Goal: Communication & Community: Answer question/provide support

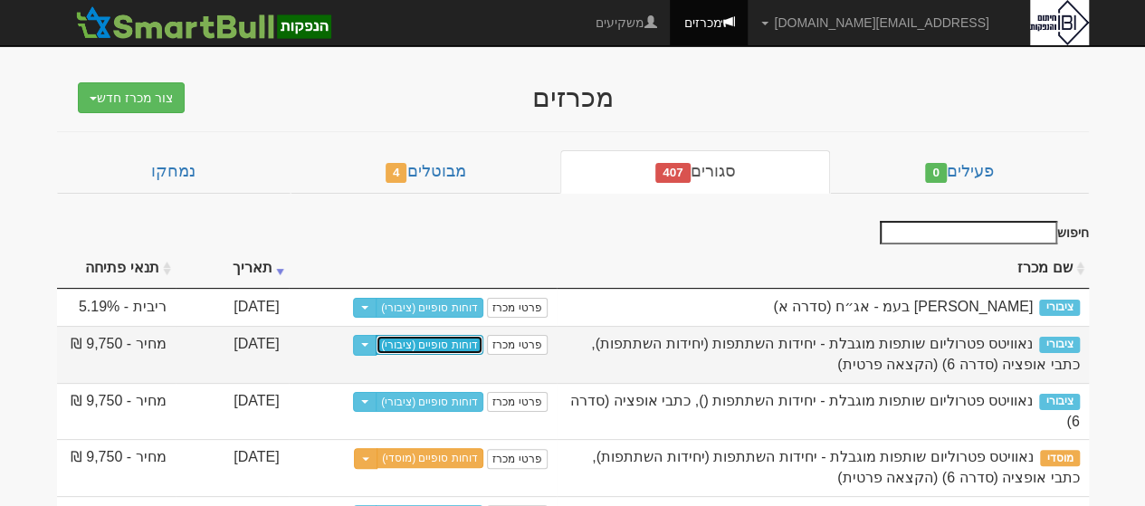
click at [464, 341] on link "דוחות סופיים (ציבורי)" at bounding box center [430, 345] width 108 height 20
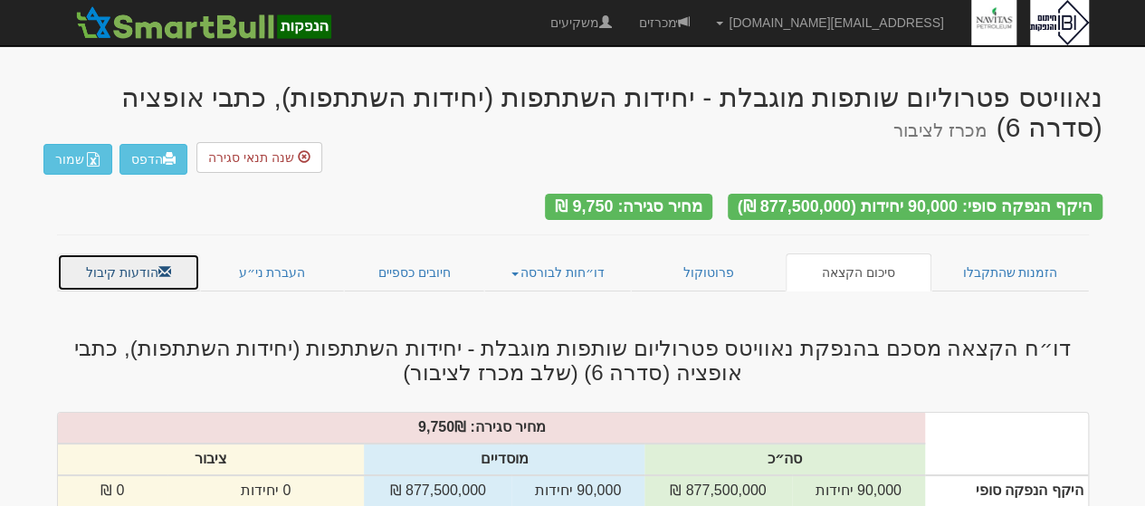
click at [116, 253] on link "הודעות קיבול" at bounding box center [129, 272] width 144 height 38
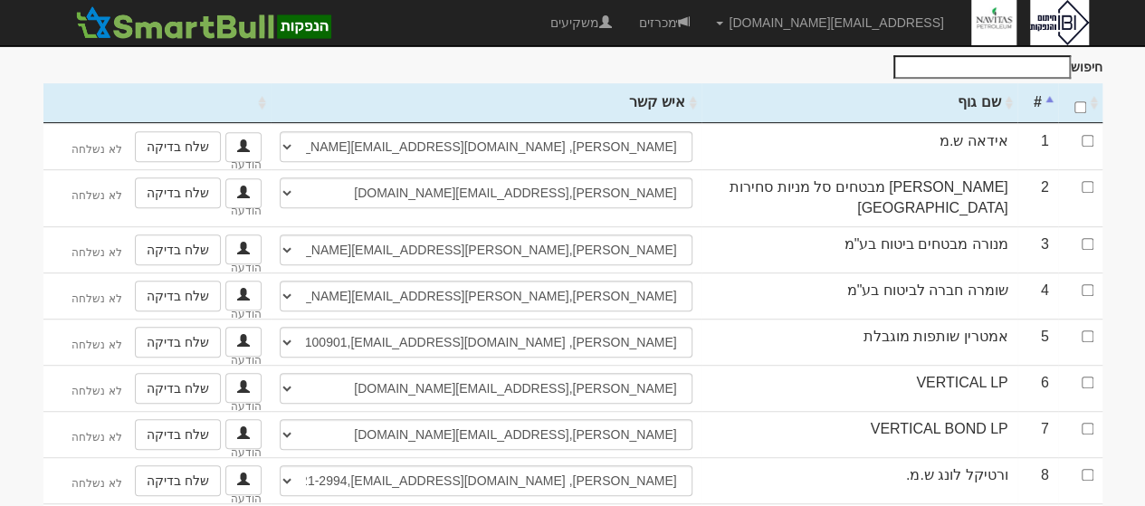
scroll to position [290, 0]
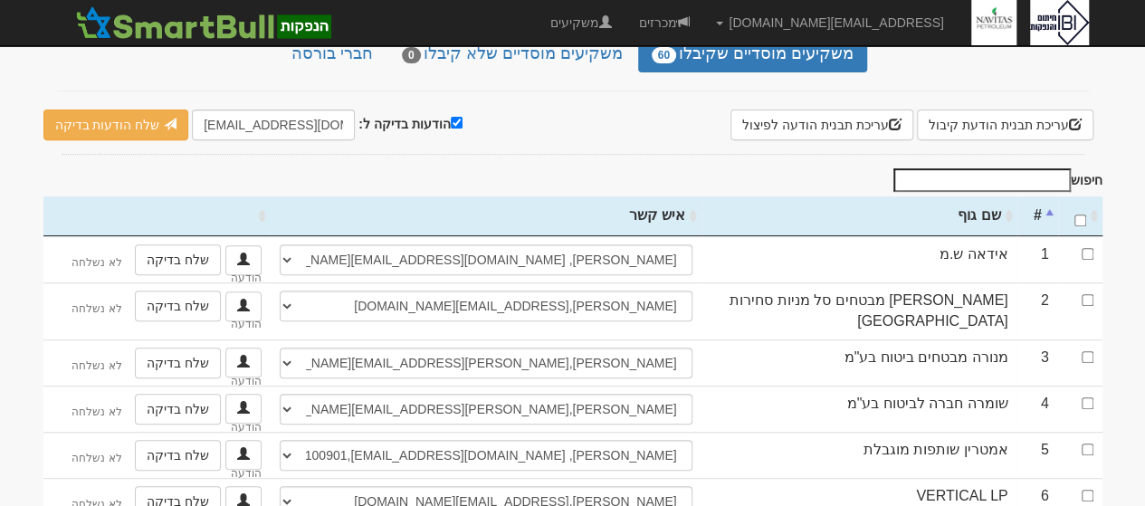
click at [976, 196] on th "שם גוף" at bounding box center [860, 216] width 316 height 40
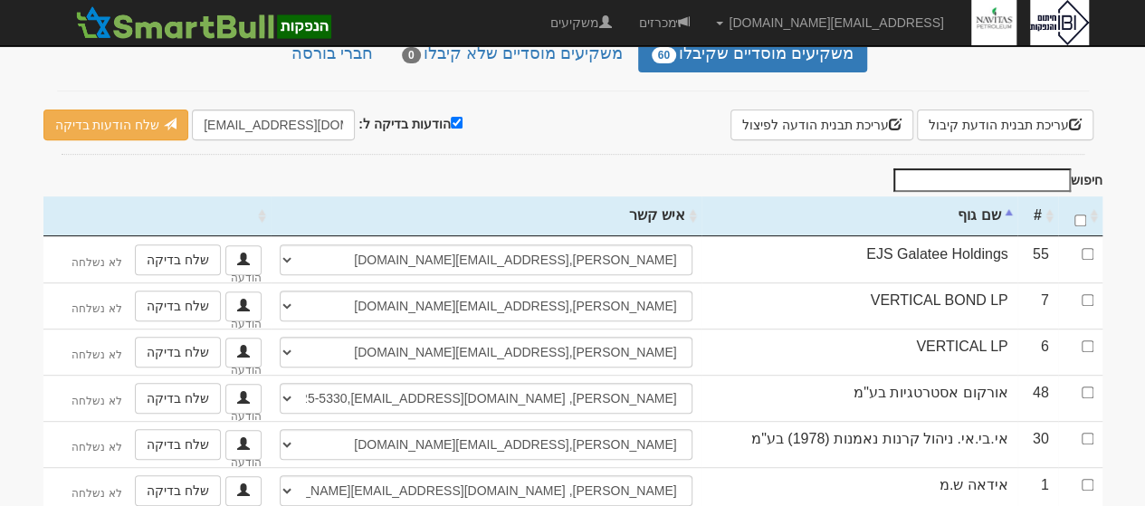
click at [976, 196] on th "שם גוף" at bounding box center [860, 216] width 316 height 40
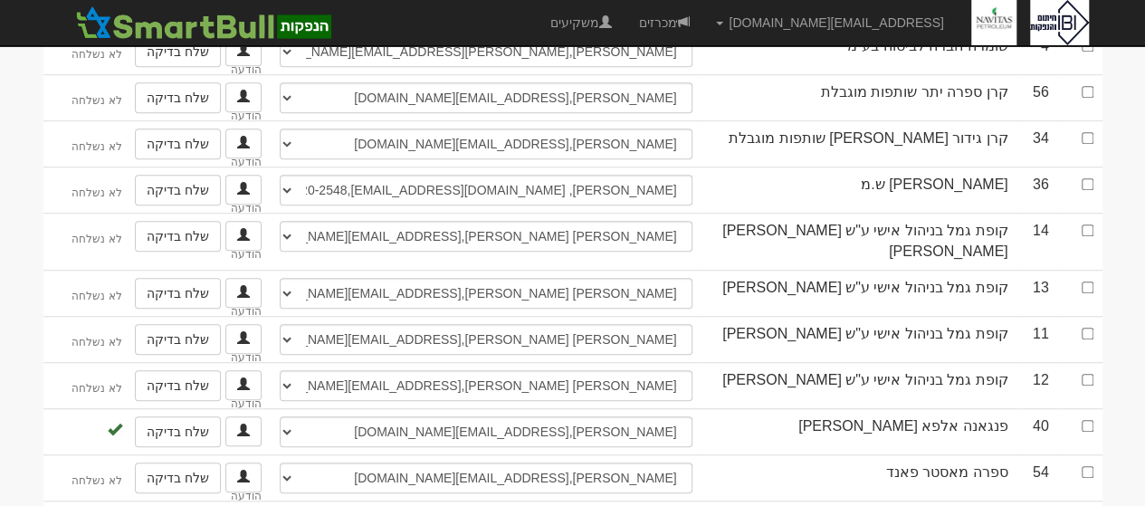
scroll to position [442, 0]
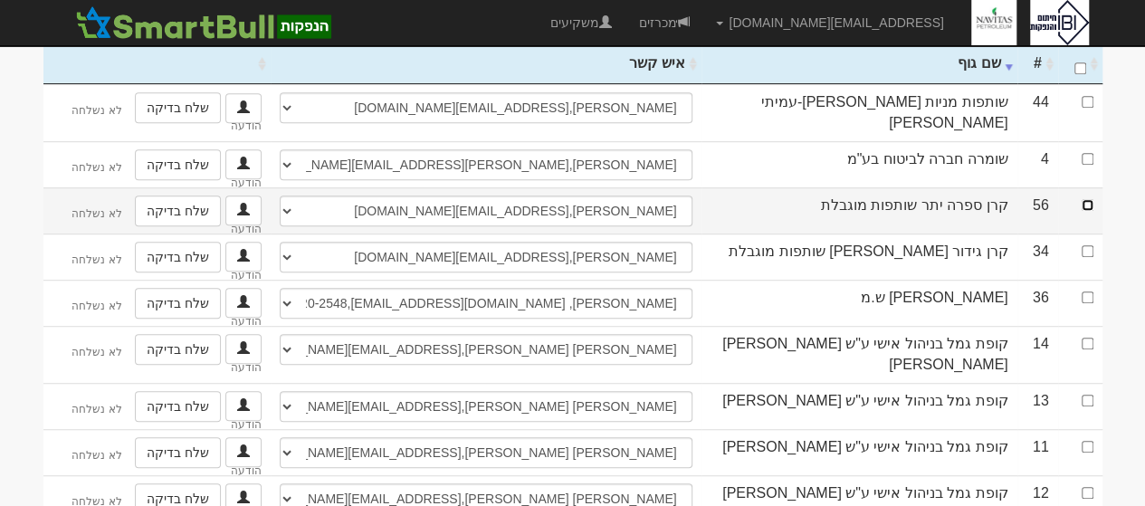
click at [1083, 199] on input "checkbox" at bounding box center [1088, 205] width 12 height 12
checkbox input "true"
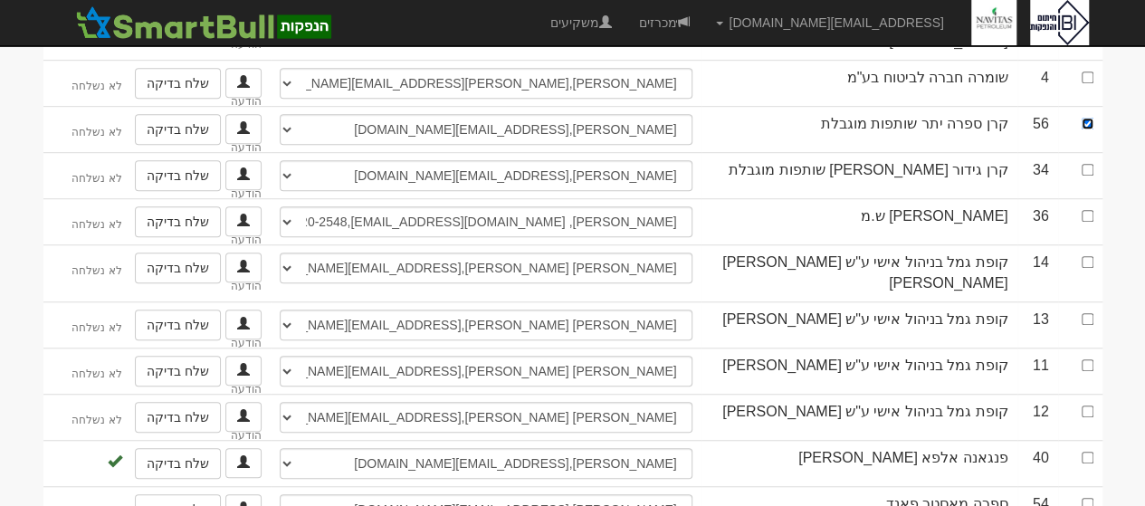
scroll to position [528, 0]
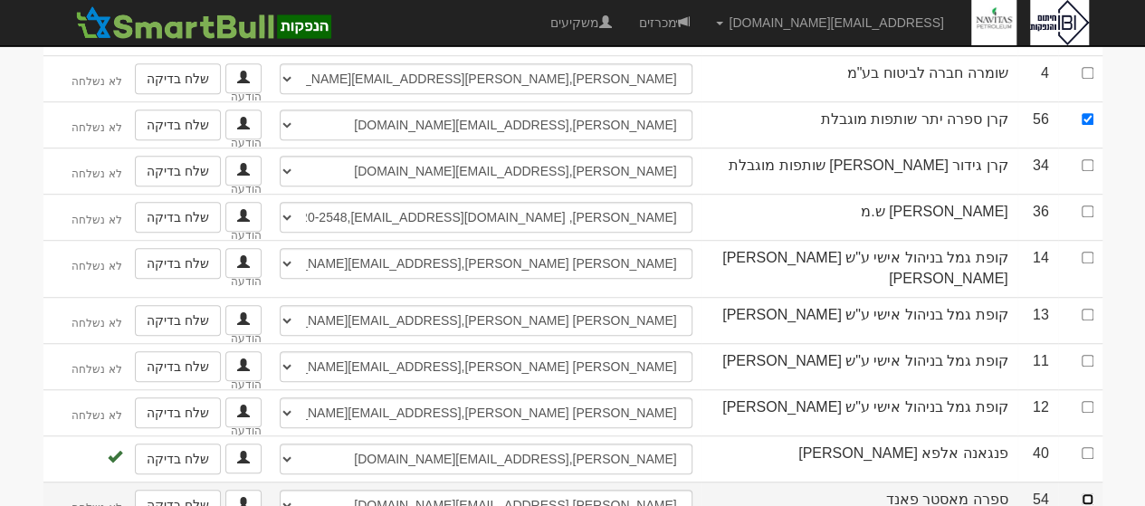
click at [1085, 493] on input "checkbox" at bounding box center [1088, 499] width 12 height 12
checkbox input "true"
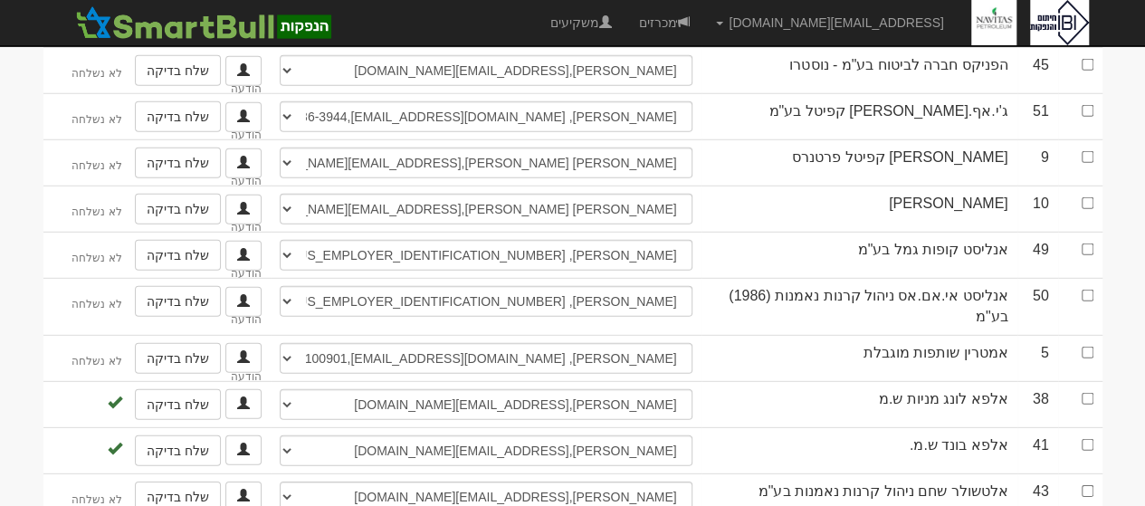
scroll to position [2772, 0]
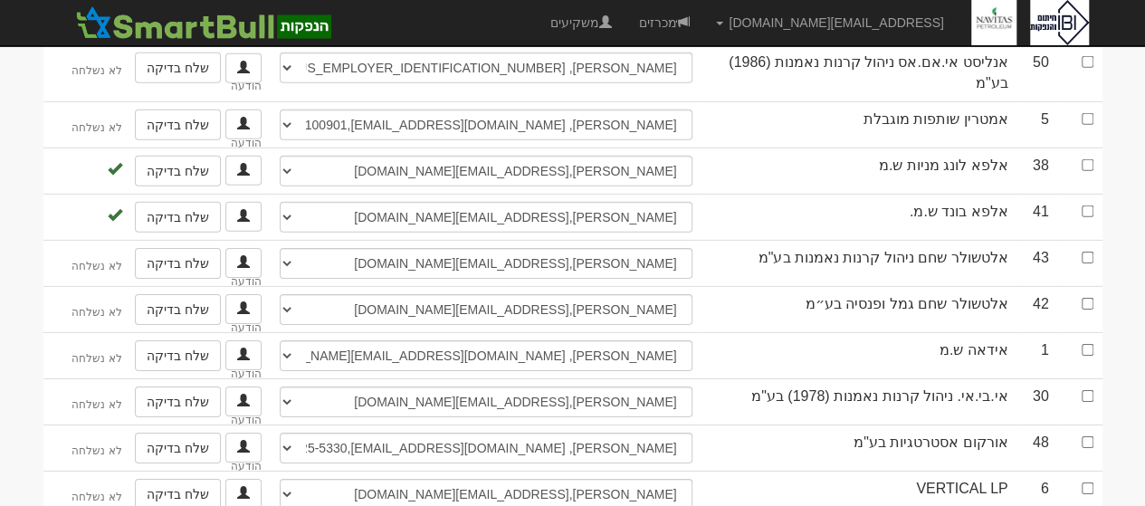
checkbox input "true"
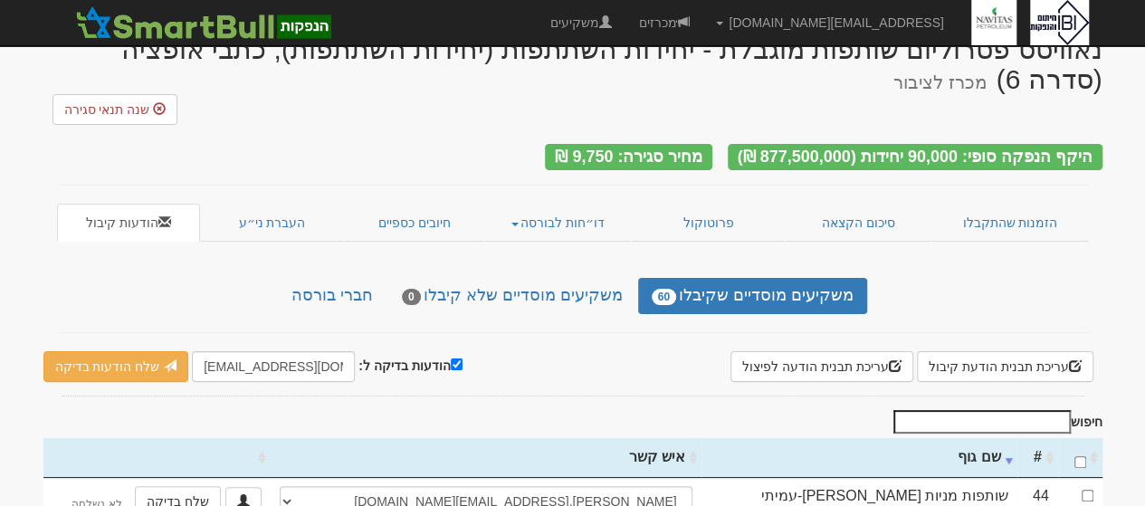
scroll to position [0, 0]
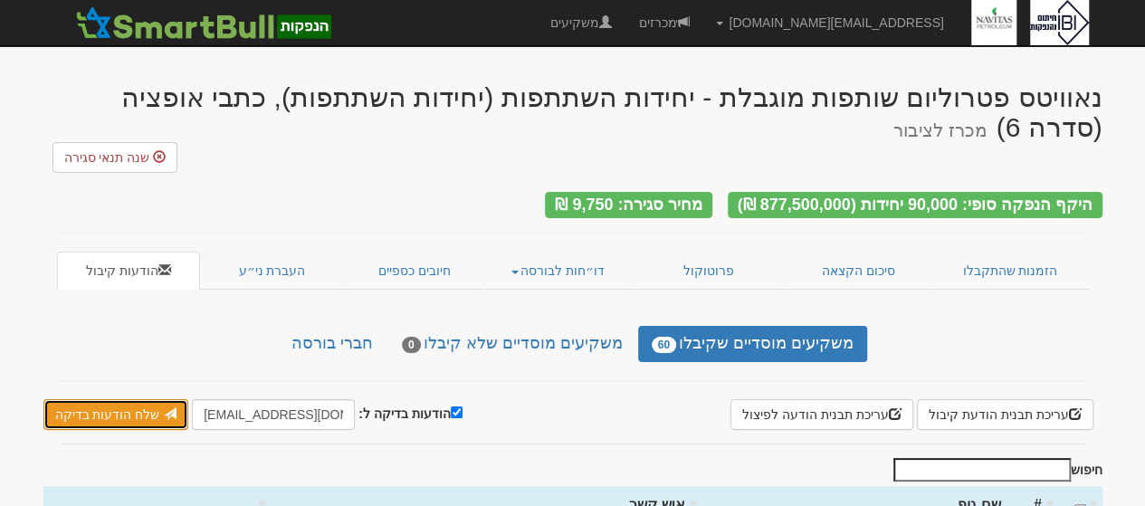
click at [98, 399] on link "שלח הודעות בדיקה" at bounding box center [116, 414] width 146 height 31
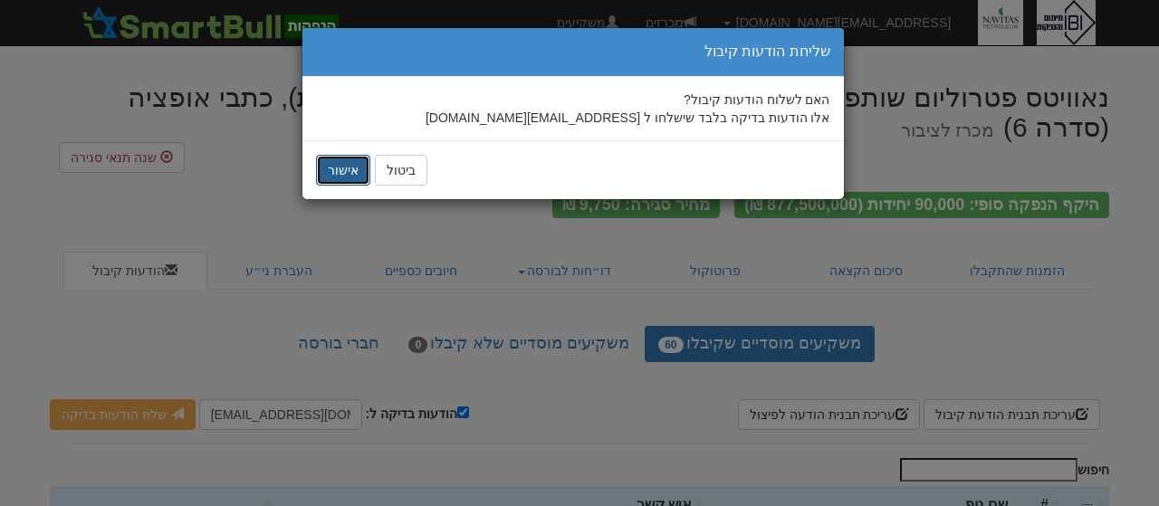
click at [348, 166] on button "אישור" at bounding box center [343, 170] width 54 height 31
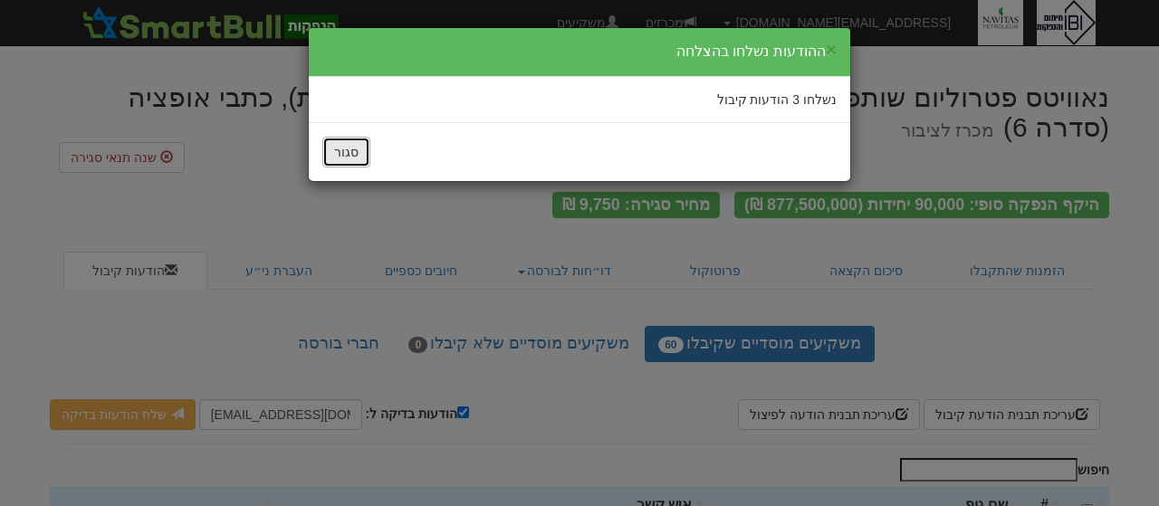
click at [345, 156] on button "סגור" at bounding box center [346, 152] width 48 height 31
